Goal: Transaction & Acquisition: Purchase product/service

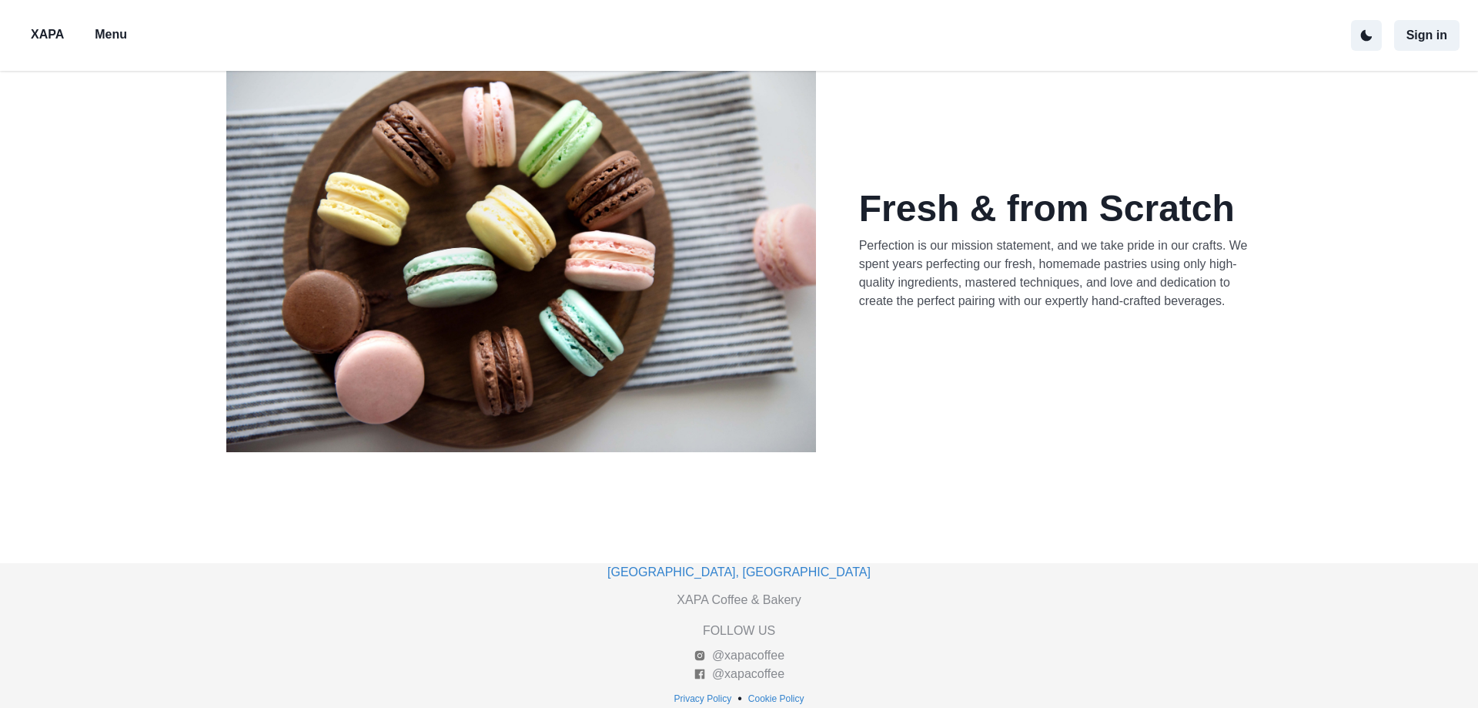
scroll to position [697, 0]
click at [127, 25] on p "Menu" at bounding box center [111, 34] width 32 height 18
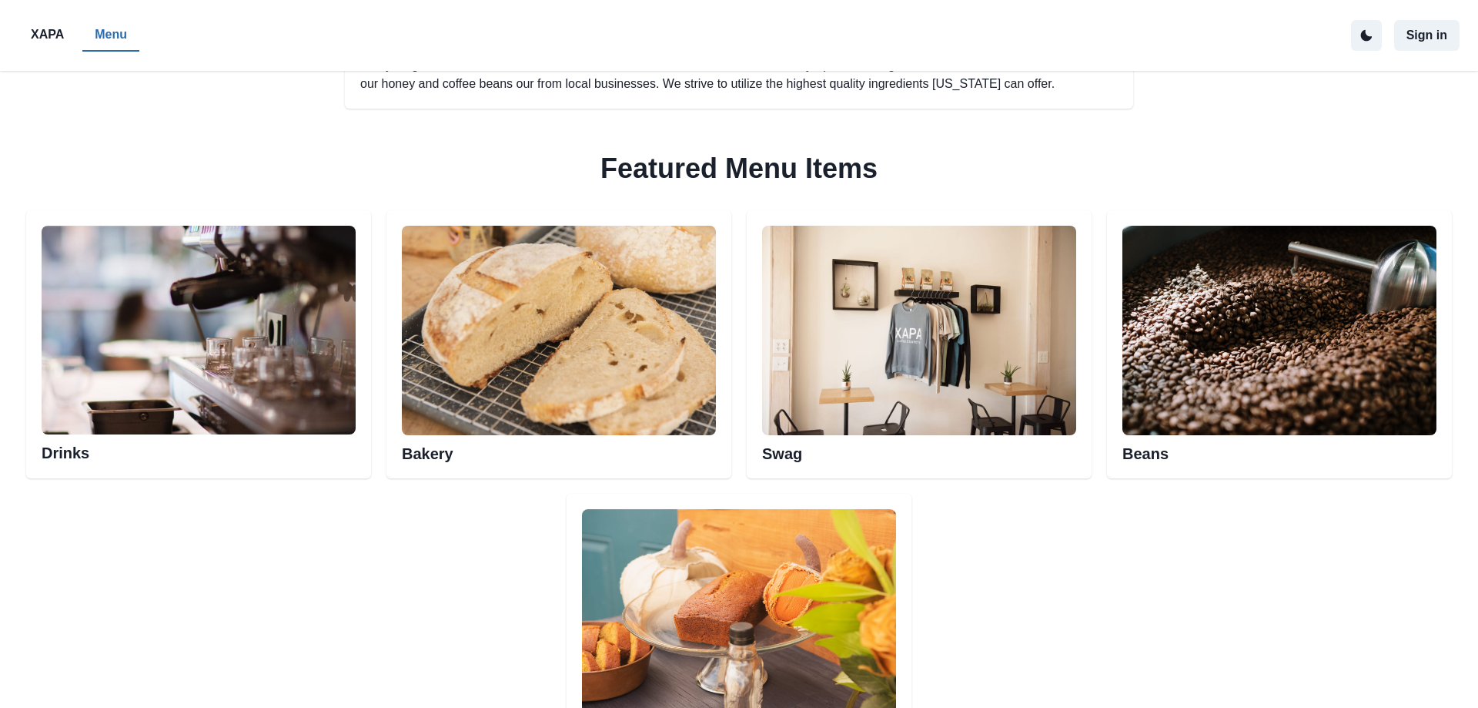
scroll to position [711, 0]
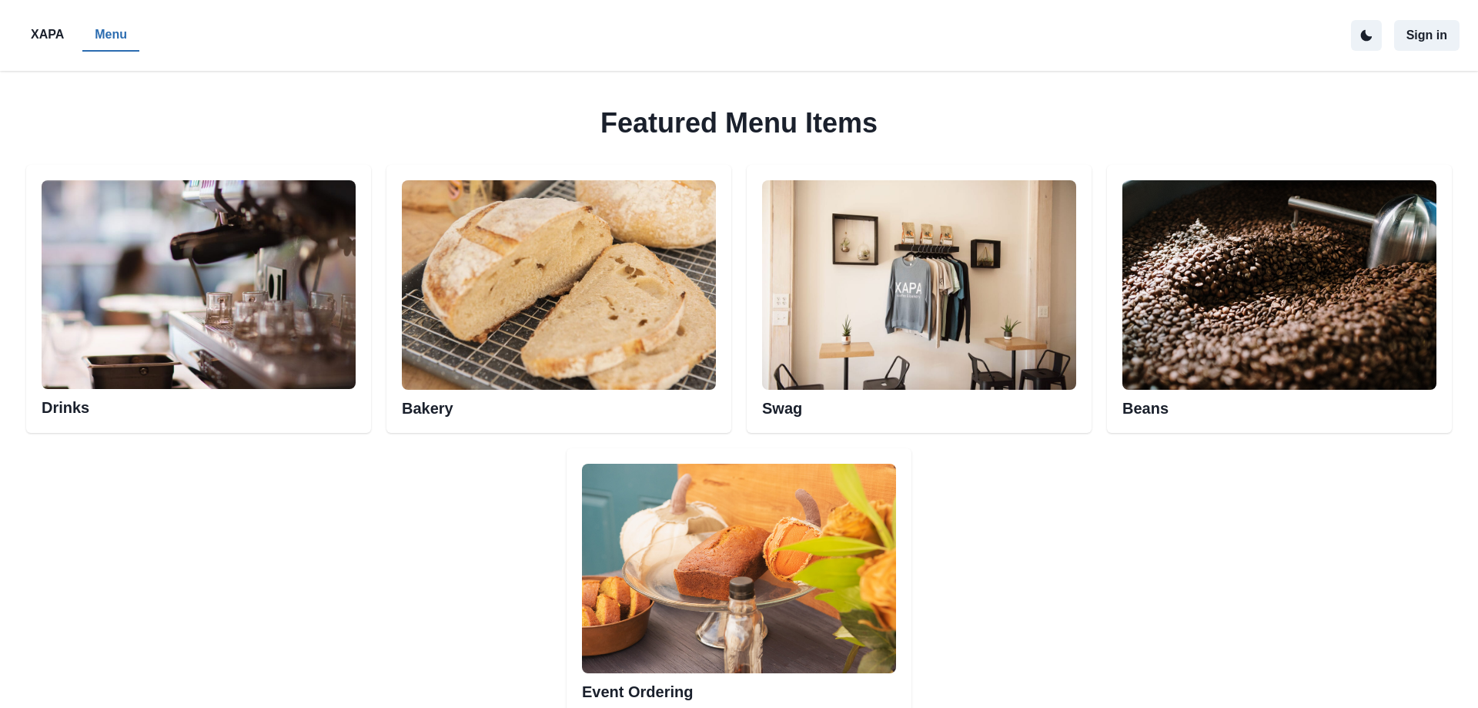
click at [716, 334] on img at bounding box center [559, 284] width 314 height 209
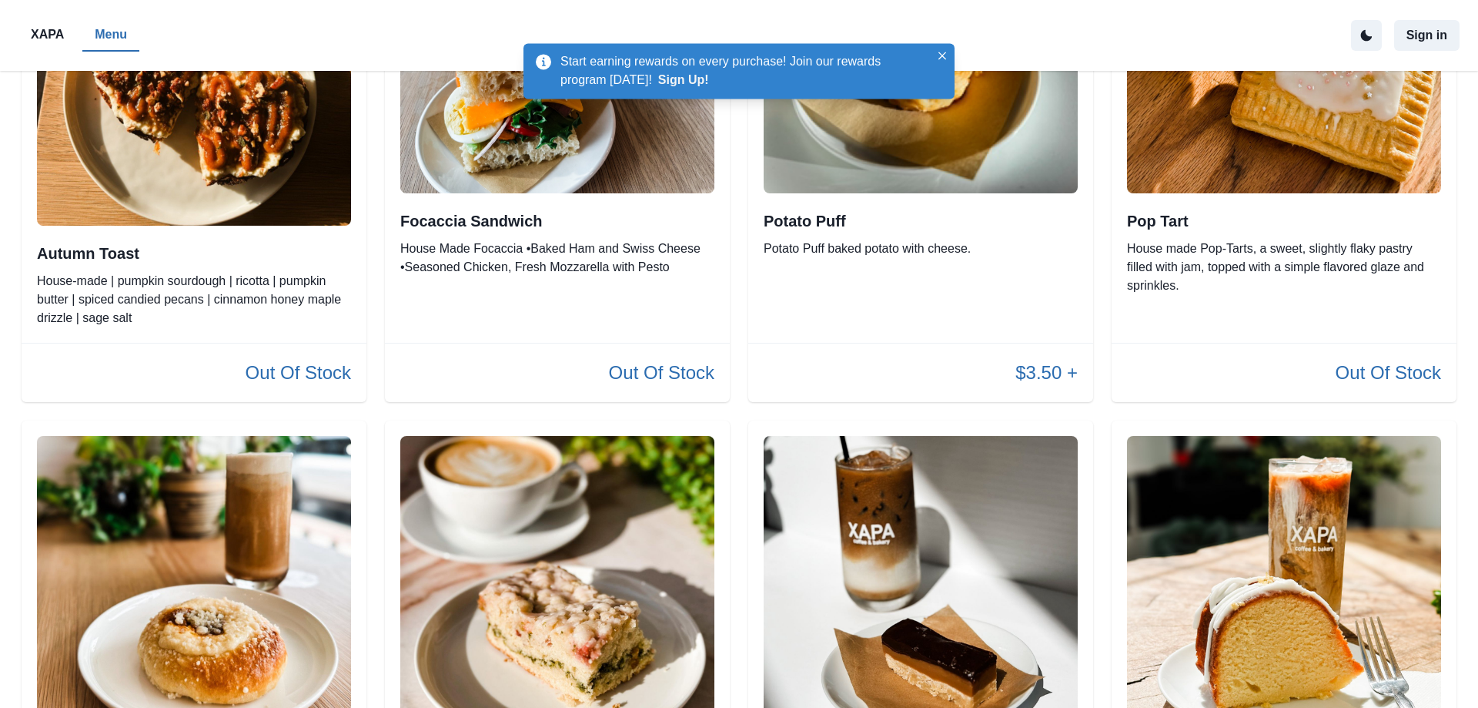
scroll to position [247, 0]
